Goal: Task Accomplishment & Management: Complete application form

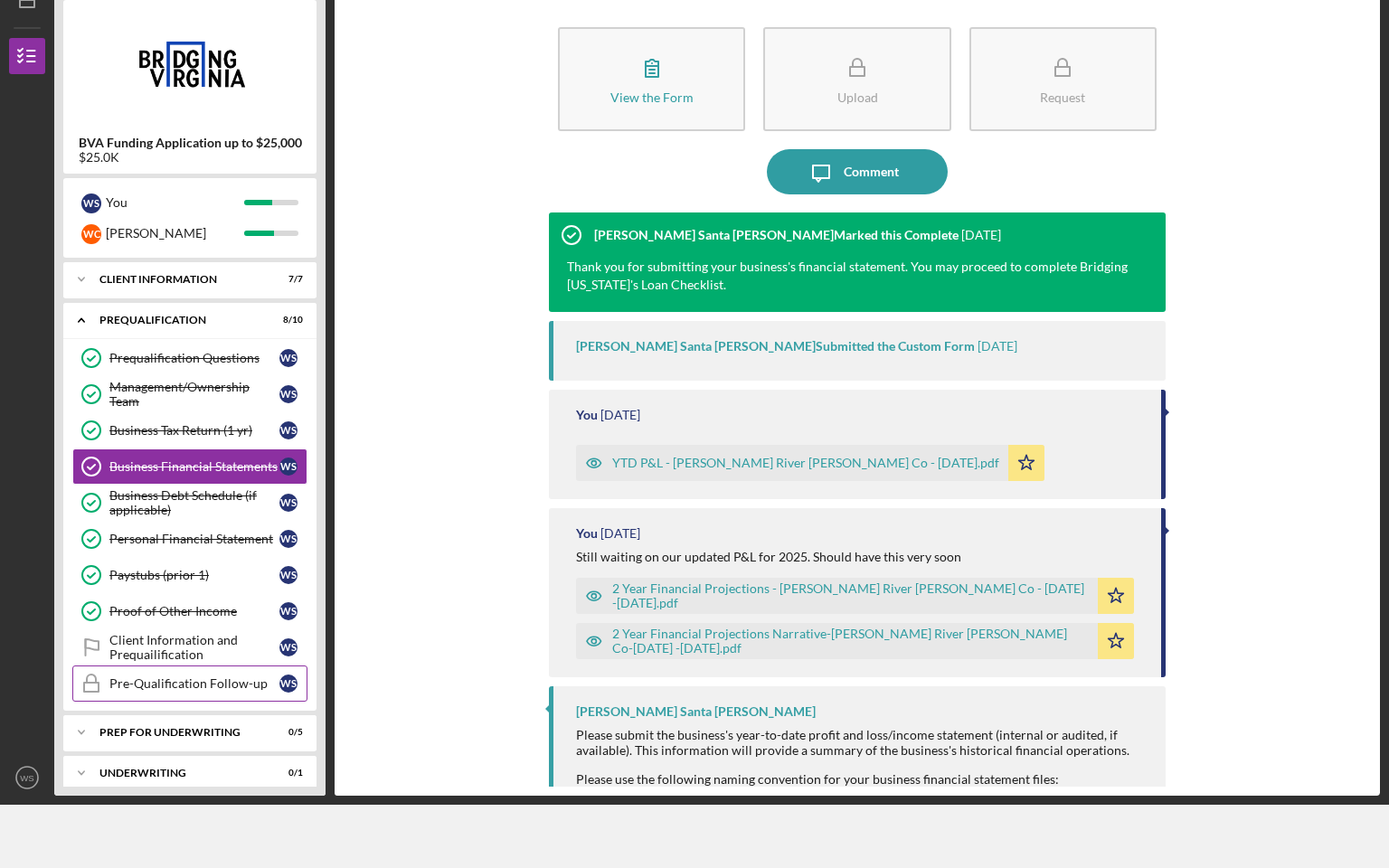
scroll to position [327, 0]
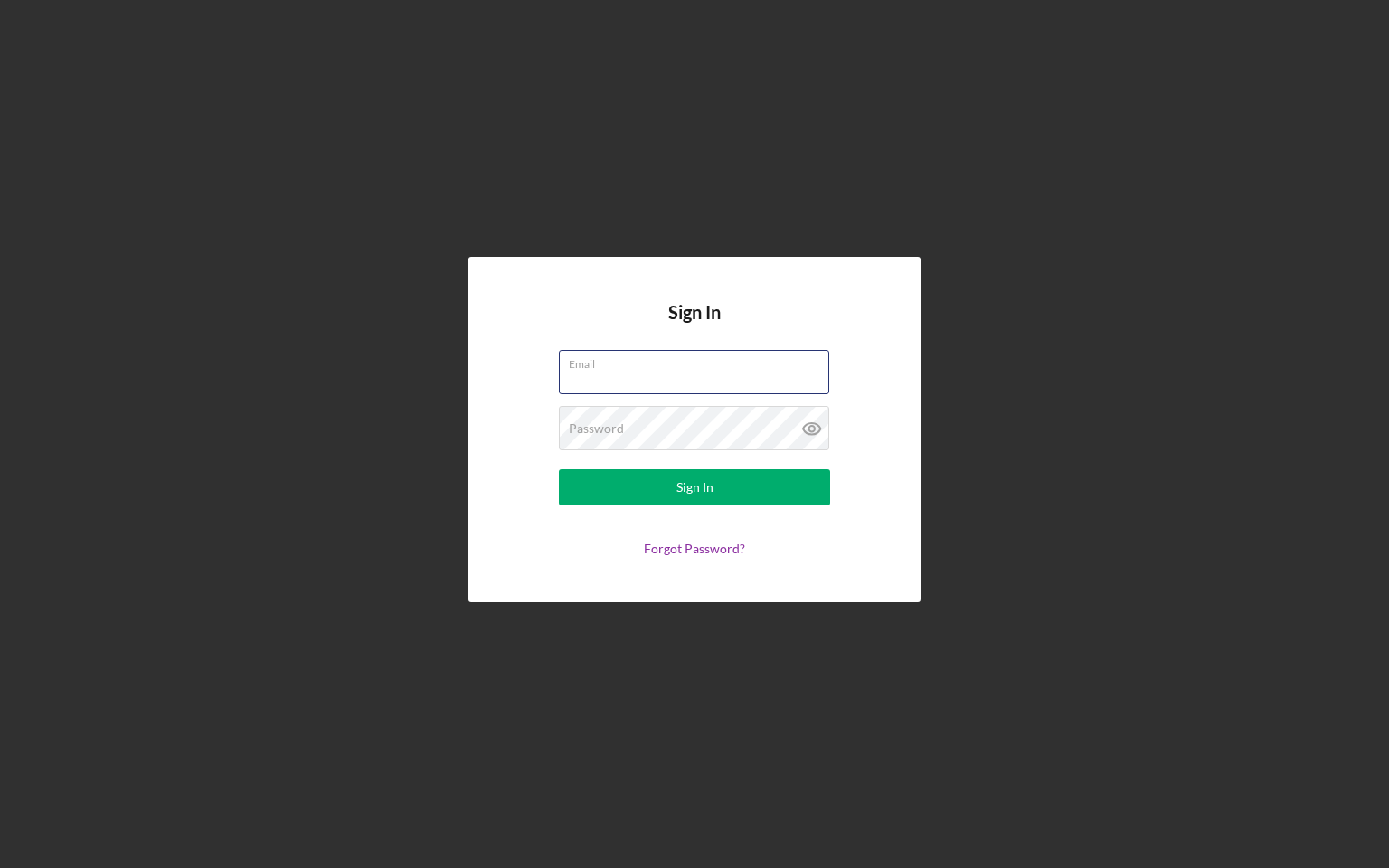
type input "[EMAIL_ADDRESS][DOMAIN_NAME]"
click at [694, 487] on button "Sign In" at bounding box center [694, 487] width 271 height 37
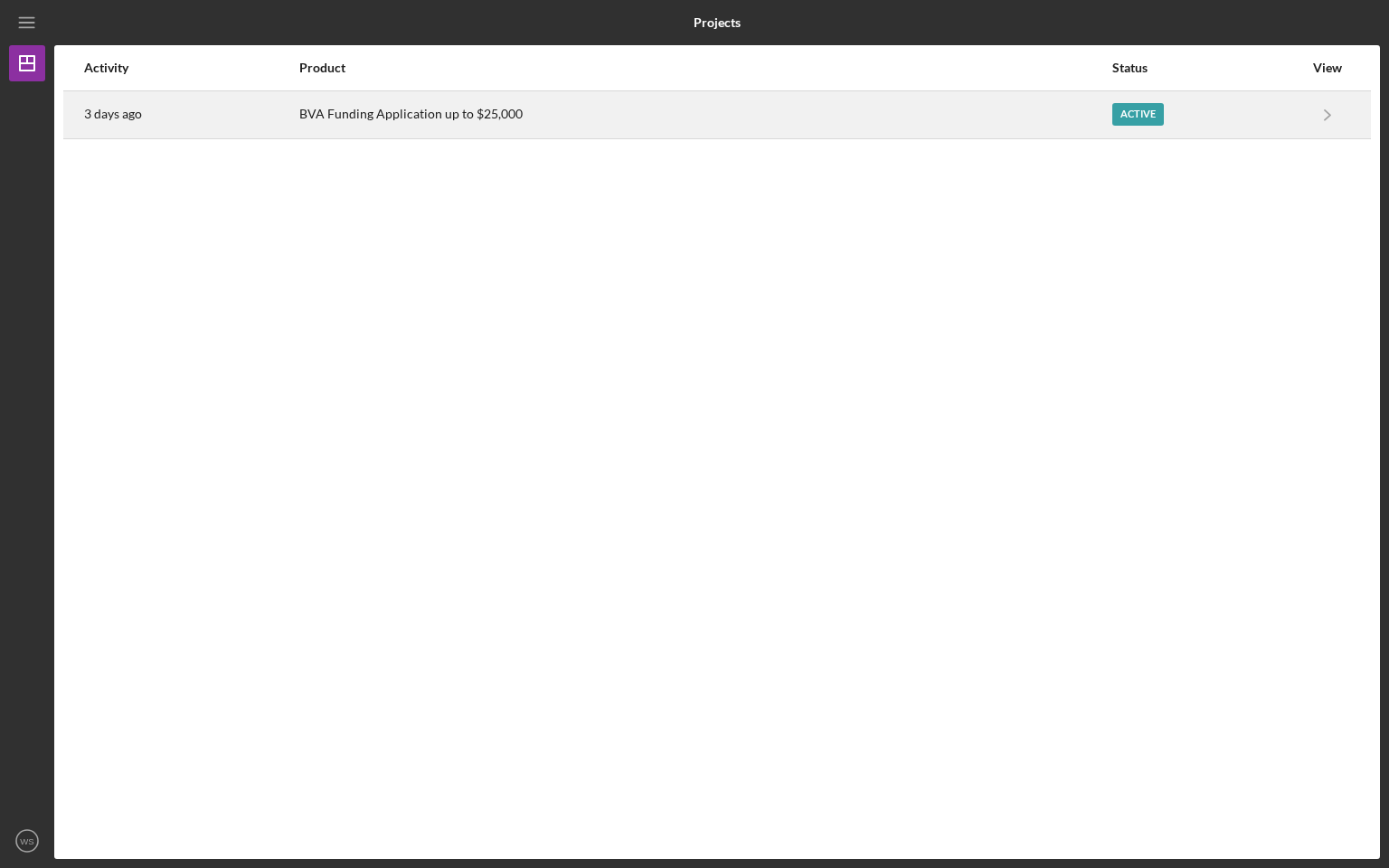
click at [343, 107] on div "BVA Funding Application up to $25,000" at bounding box center [705, 114] width 811 height 45
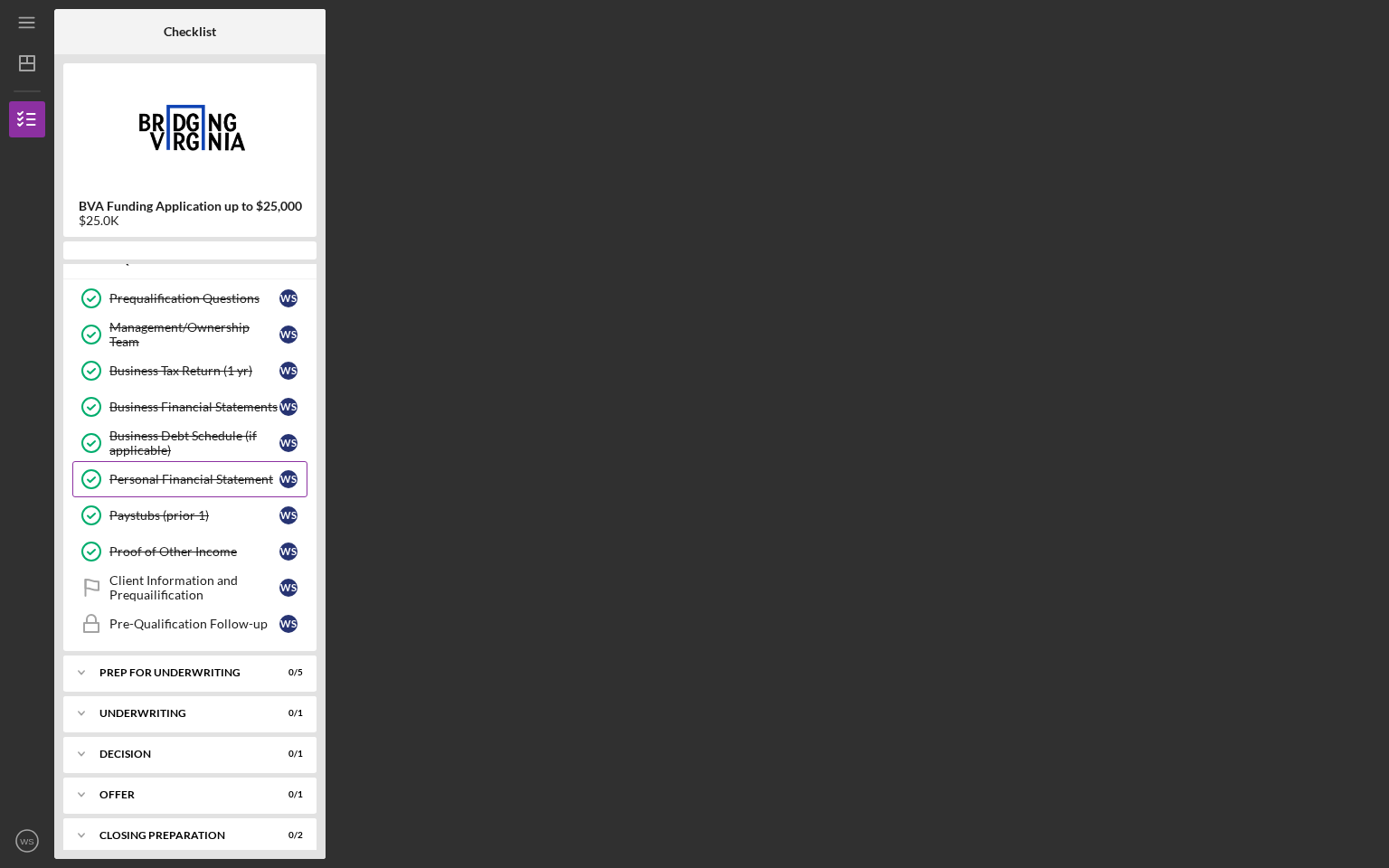
scroll to position [62, 0]
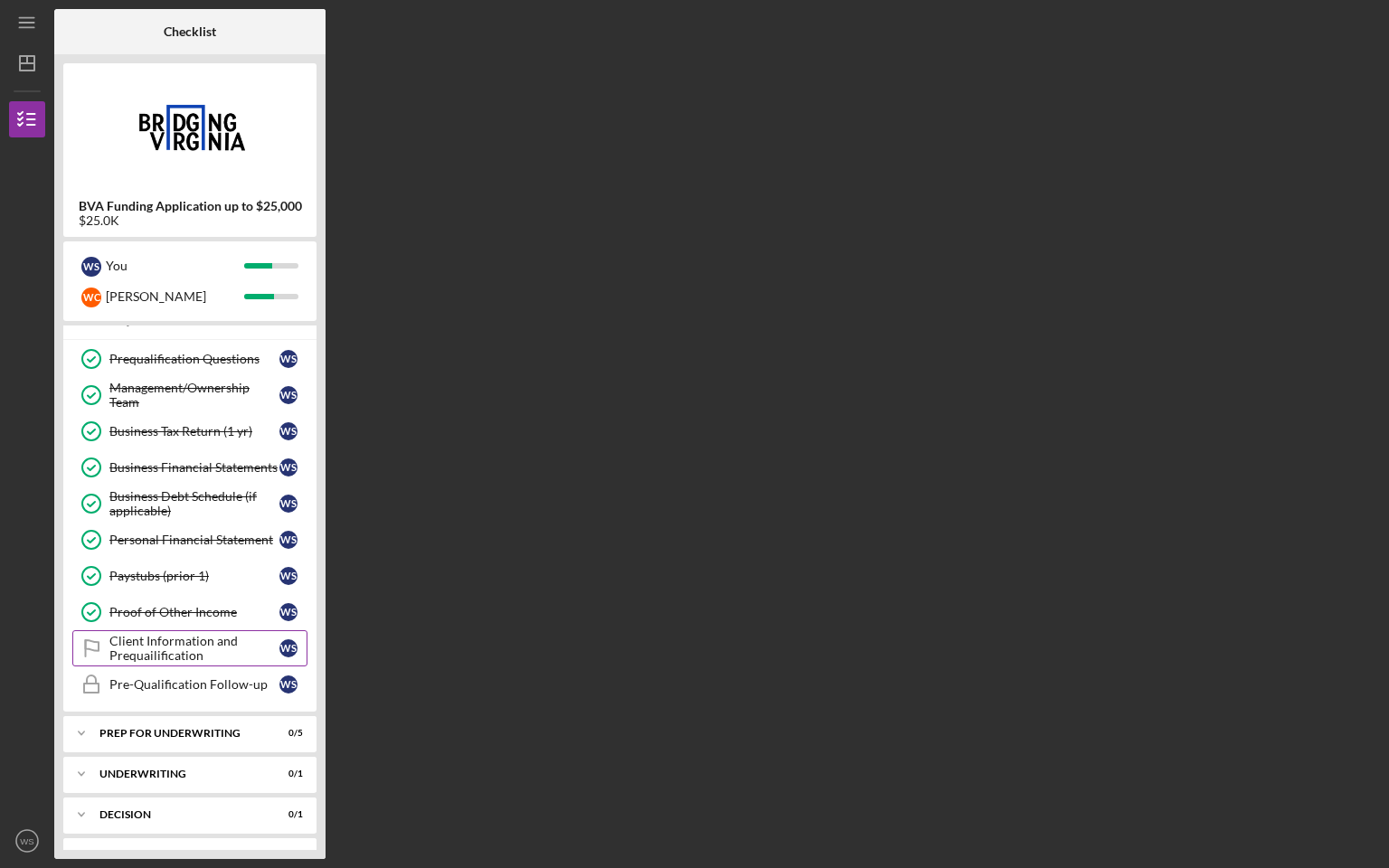
click at [146, 649] on div "Client Information and Prequailification" at bounding box center [194, 647] width 170 height 29
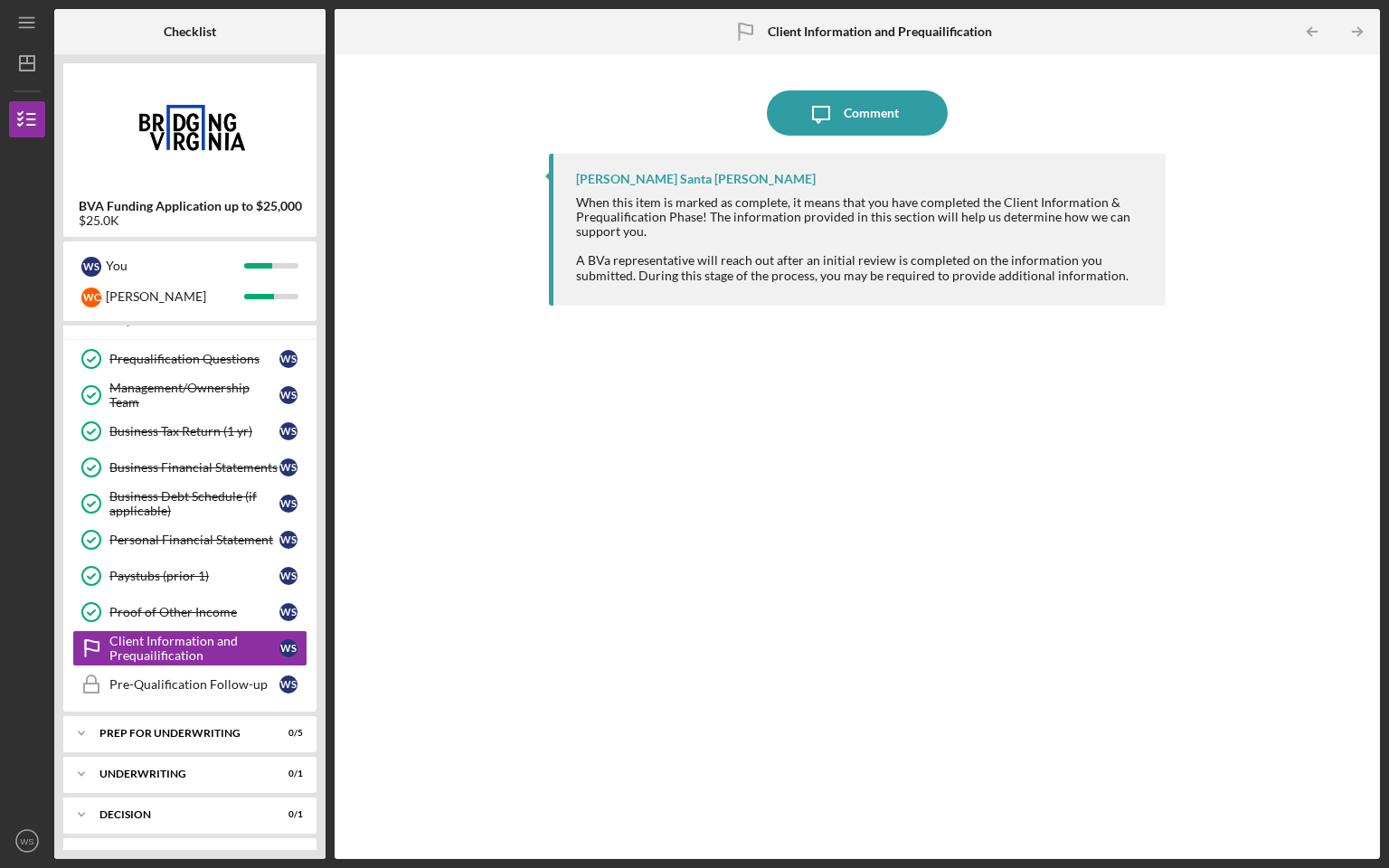
click at [399, 499] on div "Icon/Message Comment [PERSON_NAME] Santa [PERSON_NAME] When this item is marked…" at bounding box center [857, 456] width 1028 height 786
